Goal: Check status: Check status

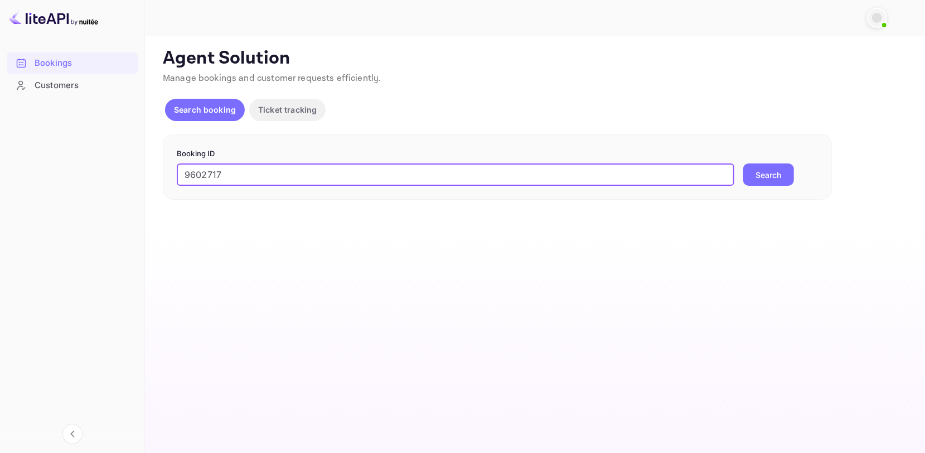
type input "9602717"
click at [752, 167] on button "Search" at bounding box center [768, 174] width 51 height 22
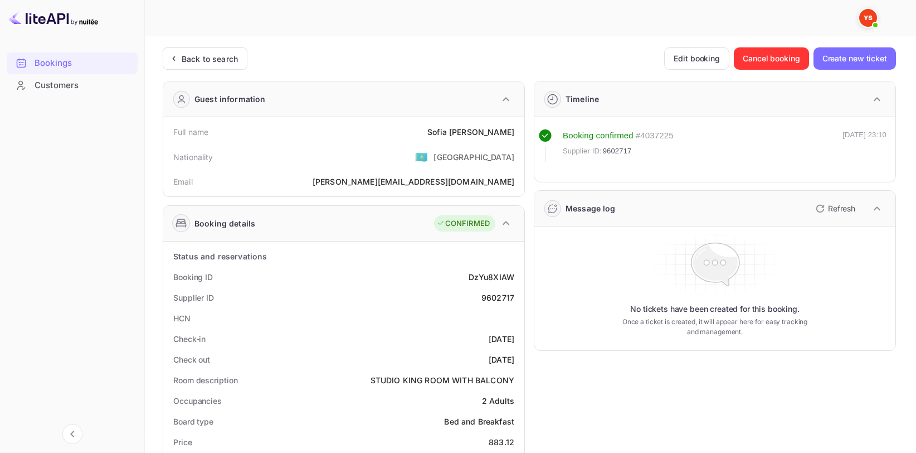
click at [497, 127] on div "[PERSON_NAME]" at bounding box center [471, 132] width 87 height 12
copy div "[PERSON_NAME]"
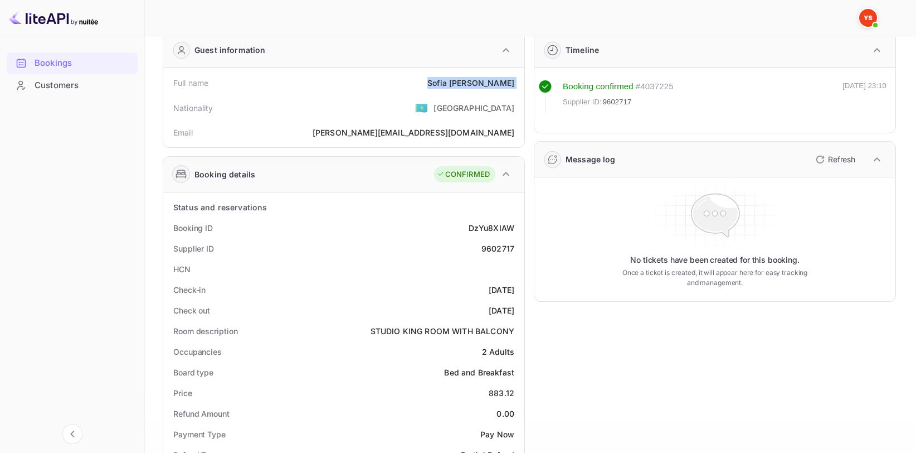
scroll to position [56, 0]
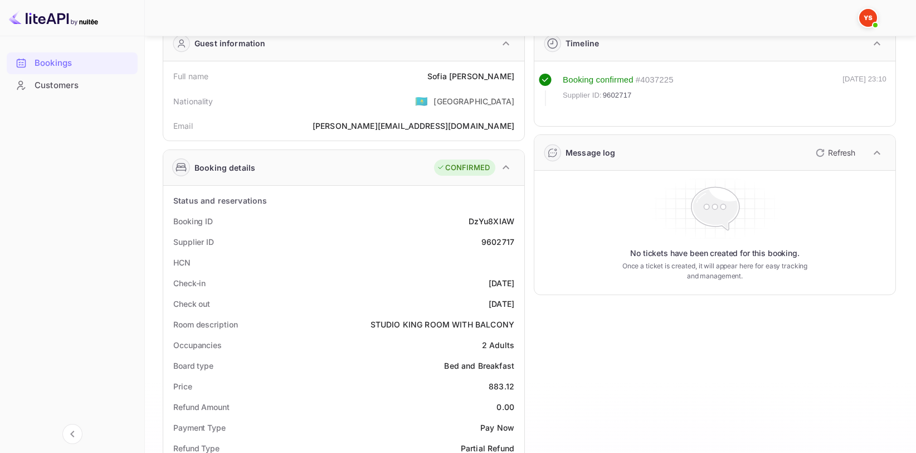
click at [498, 238] on div "9602717" at bounding box center [498, 242] width 33 height 12
copy div "9602717"
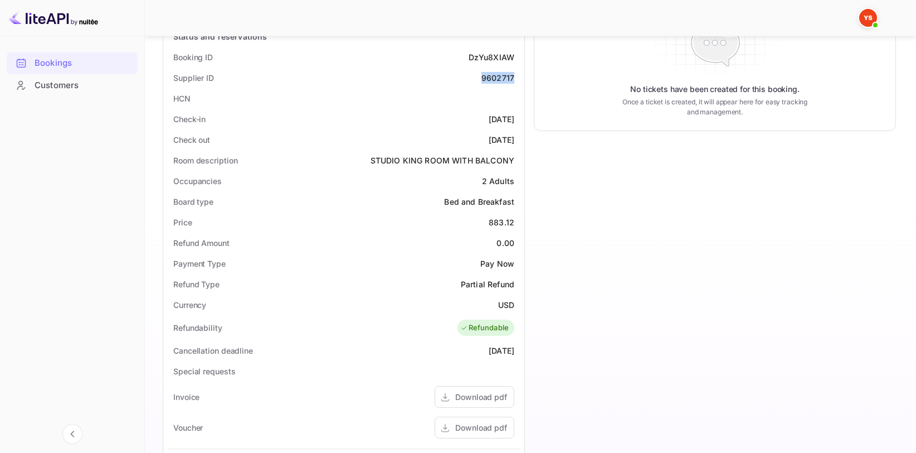
scroll to position [223, 0]
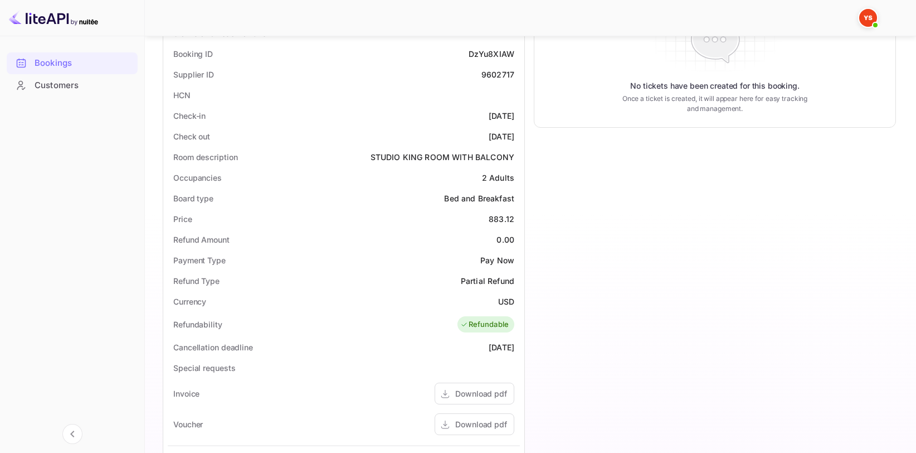
click at [494, 224] on div "Price 883.12" at bounding box center [344, 218] width 352 height 21
click at [498, 213] on div "883.12" at bounding box center [502, 219] width 26 height 12
copy div "883.12"
click at [501, 297] on div "USD" at bounding box center [506, 301] width 16 height 12
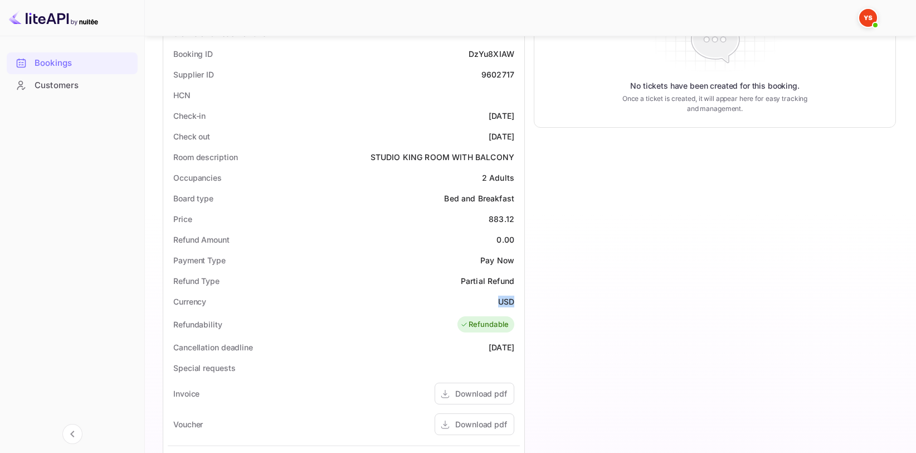
click at [501, 297] on div "USD" at bounding box center [506, 301] width 16 height 12
copy div "USD"
